Goal: Task Accomplishment & Management: Complete application form

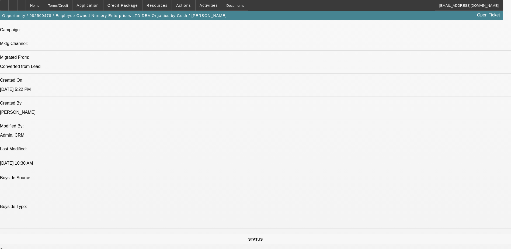
select select "0.1"
select select "2"
select select "0.1"
select select "4"
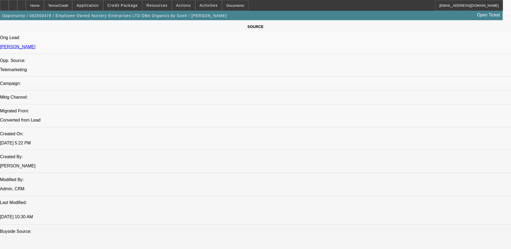
scroll to position [269, 0]
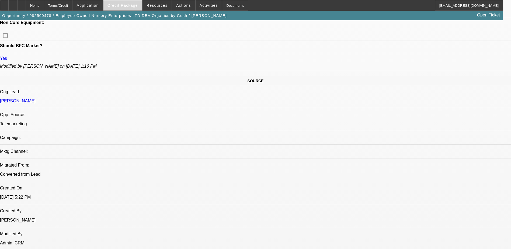
click at [132, 4] on span "Credit Package" at bounding box center [122, 5] width 30 height 4
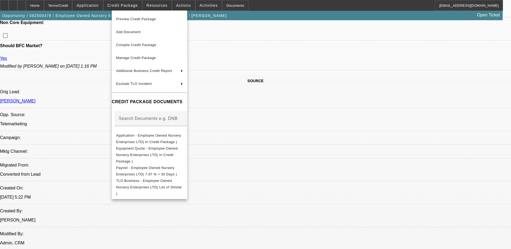
click at [88, 161] on div at bounding box center [255, 124] width 511 height 249
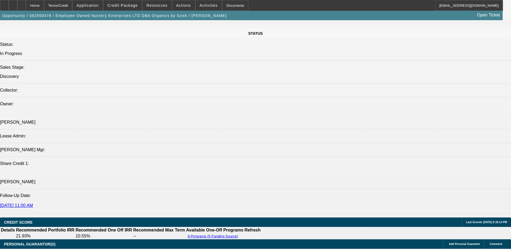
scroll to position [620, 0]
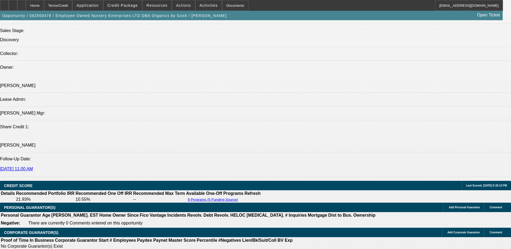
select select "0"
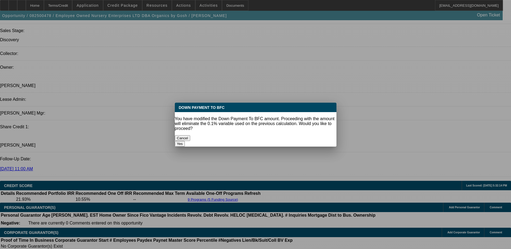
click at [185, 141] on button "Yes" at bounding box center [180, 144] width 10 height 6
type input "$0.00"
type input "UNKNOWN"
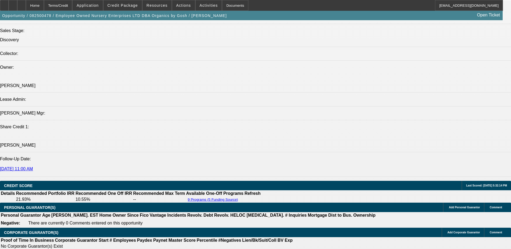
type input "$50,510.68"
type input "$25,255.34"
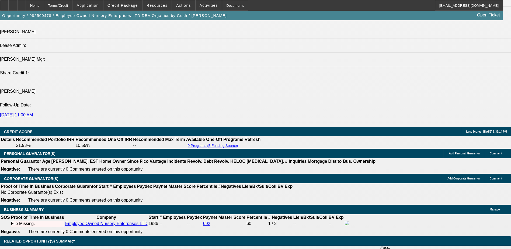
scroll to position [593, 0]
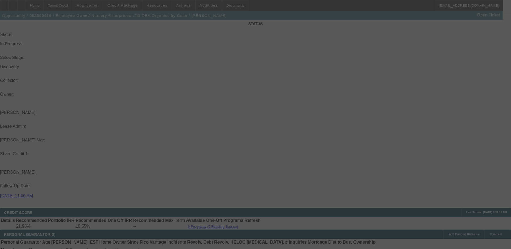
select select "0"
select select "2"
select select "0.1"
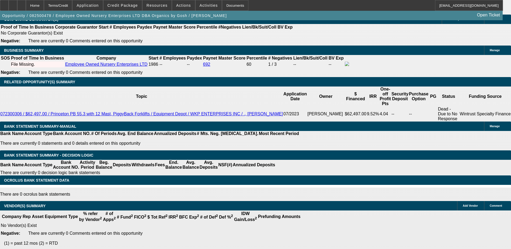
scroll to position [671, 0]
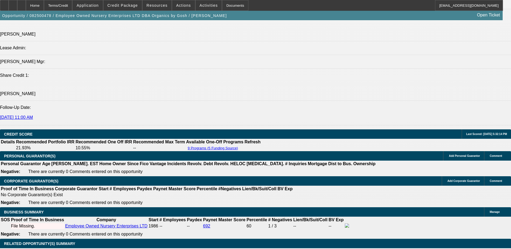
select select "2"
type input "UNKNOWN"
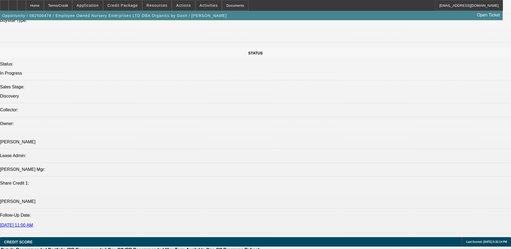
scroll to position [752, 0]
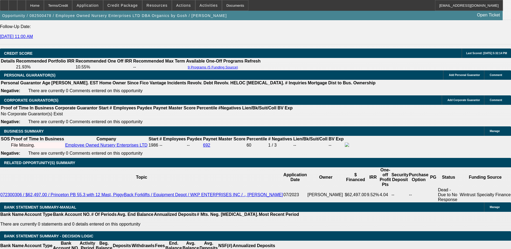
select select "0"
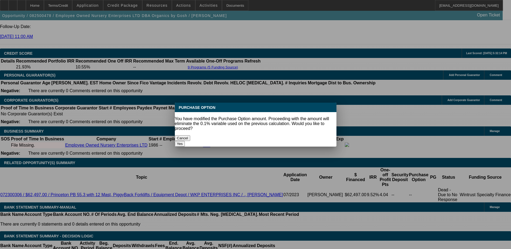
scroll to position [0, 0]
click at [185, 141] on button "Yes" at bounding box center [180, 144] width 10 height 6
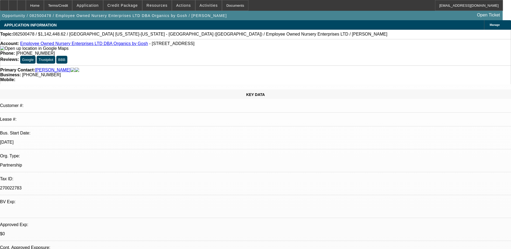
scroll to position [752, 0]
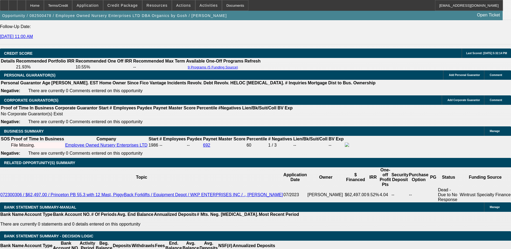
type input "$1.00"
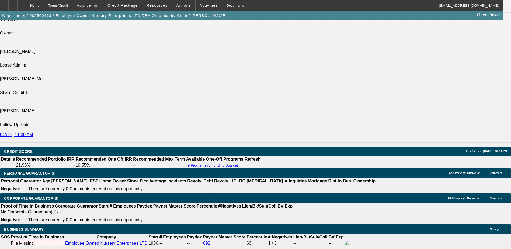
scroll to position [617, 0]
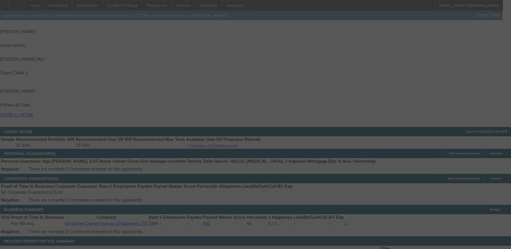
scroll to position [779, 0]
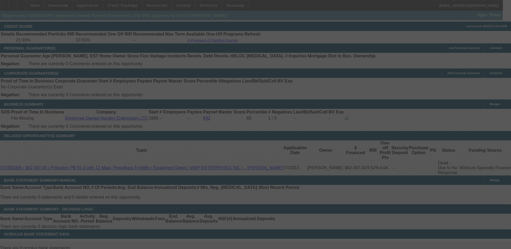
select select "0"
select select "2"
select select "0"
select select "2"
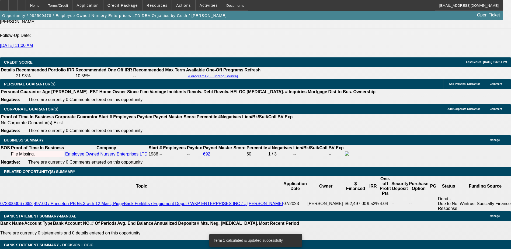
scroll to position [698, 0]
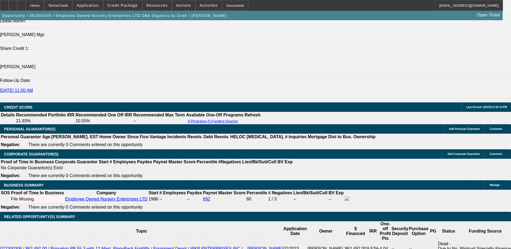
select select "0.1"
type input "$126,938.74"
type input "UNKNOWN"
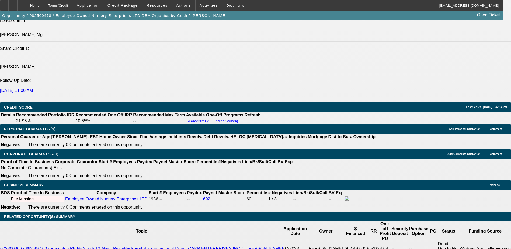
select select "4"
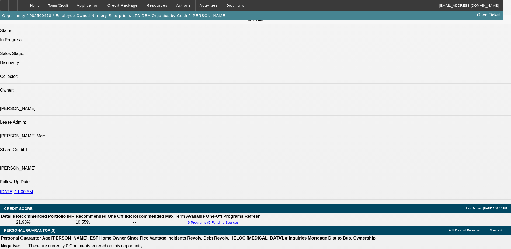
scroll to position [563, 0]
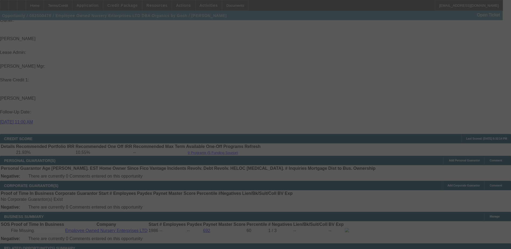
scroll to position [671, 0]
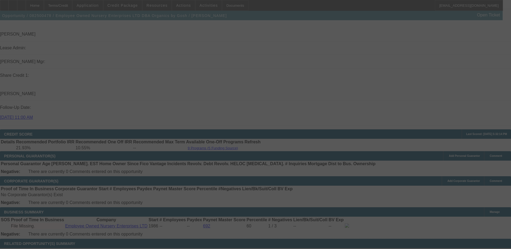
select select "0"
select select "2"
select select "0.1"
select select "4"
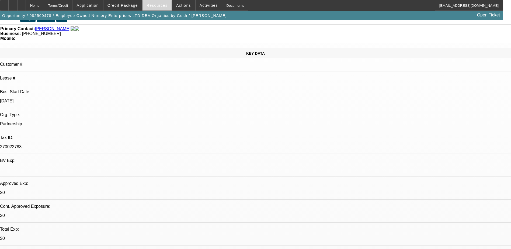
scroll to position [0, 0]
